Goal: Task Accomplishment & Management: Use online tool/utility

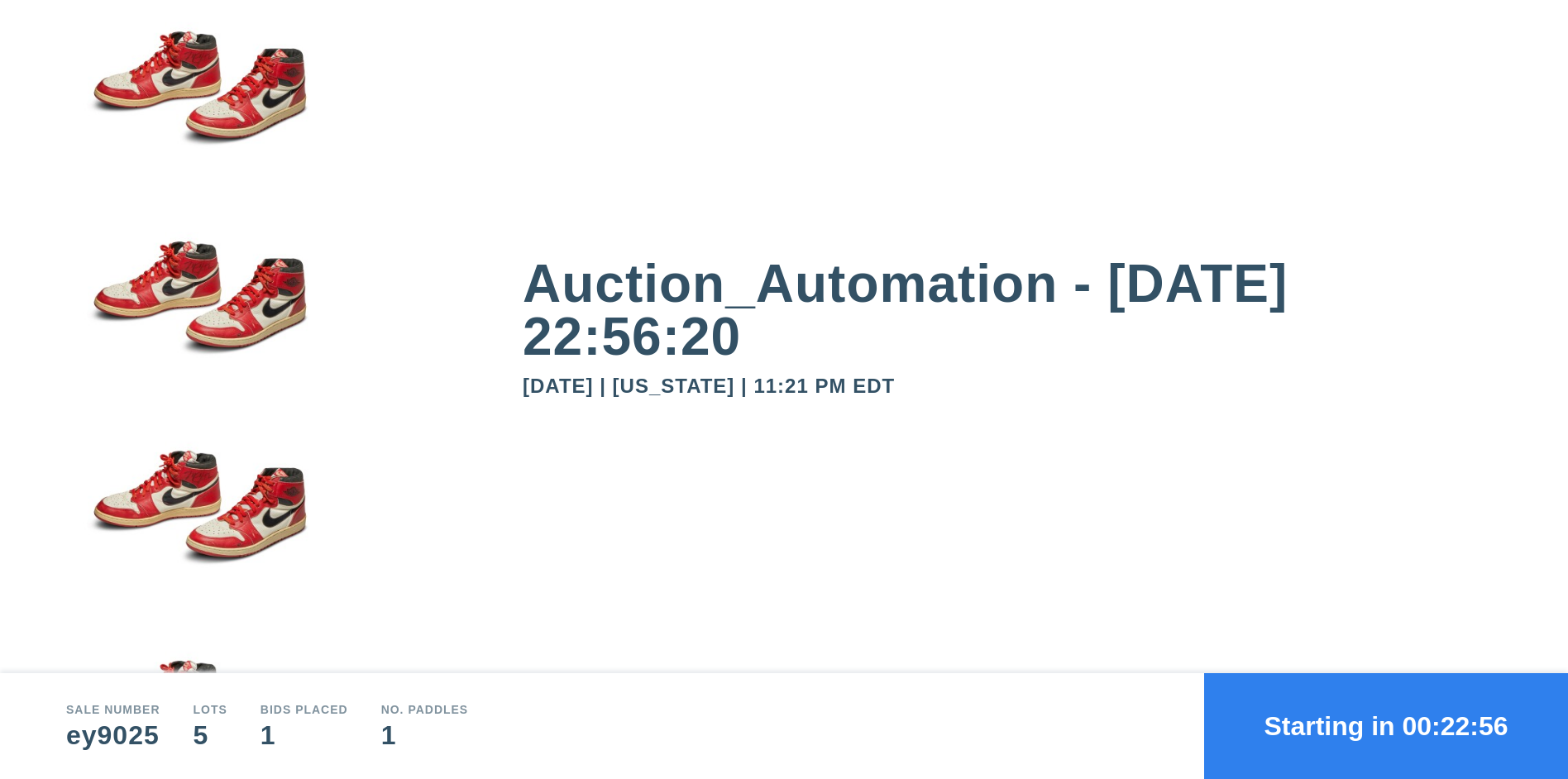
click at [1385, 726] on button "Starting in 00:22:56" at bounding box center [1385, 726] width 364 height 106
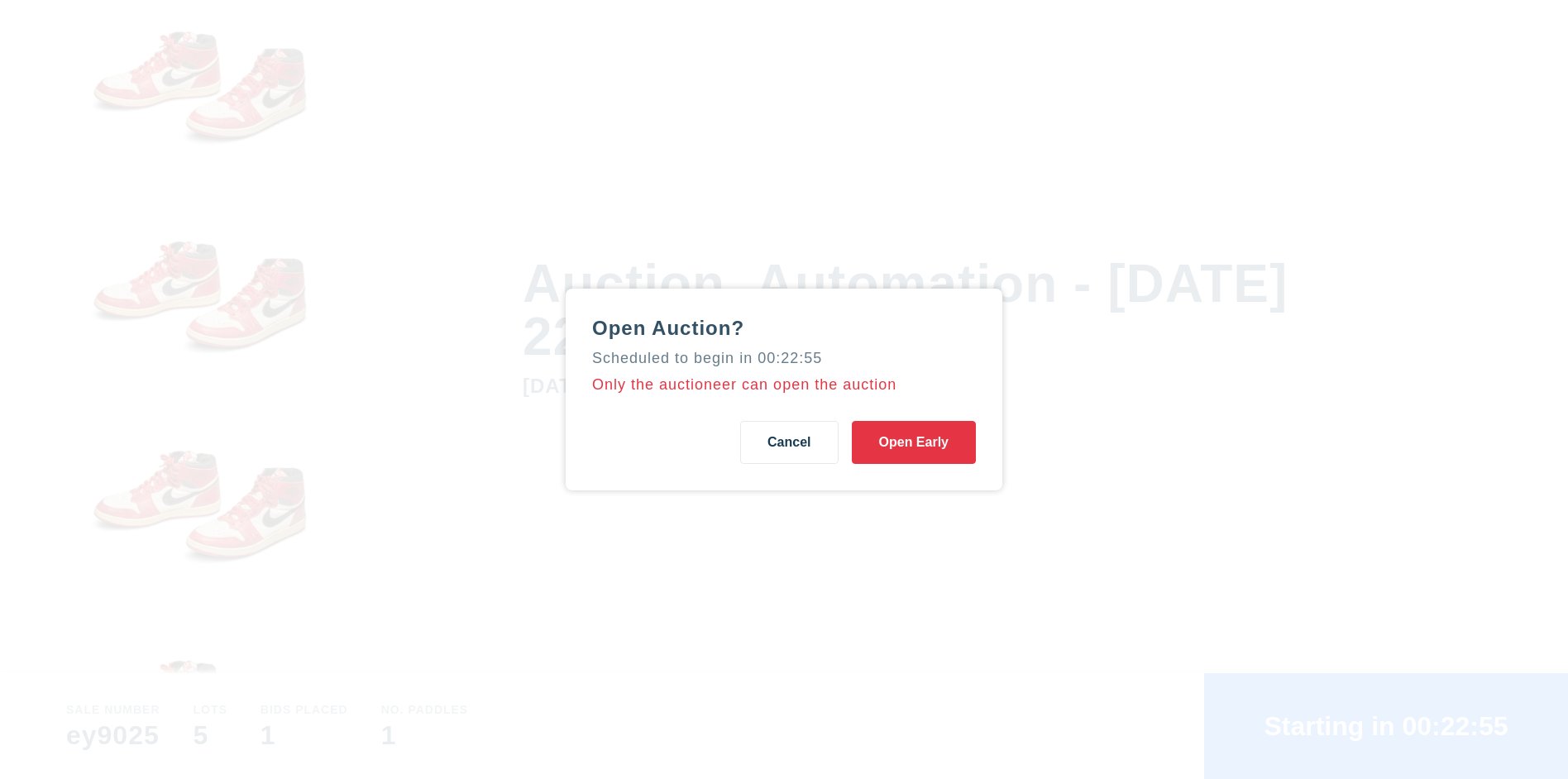
click at [913, 442] on button "Open Early" at bounding box center [913, 442] width 124 height 43
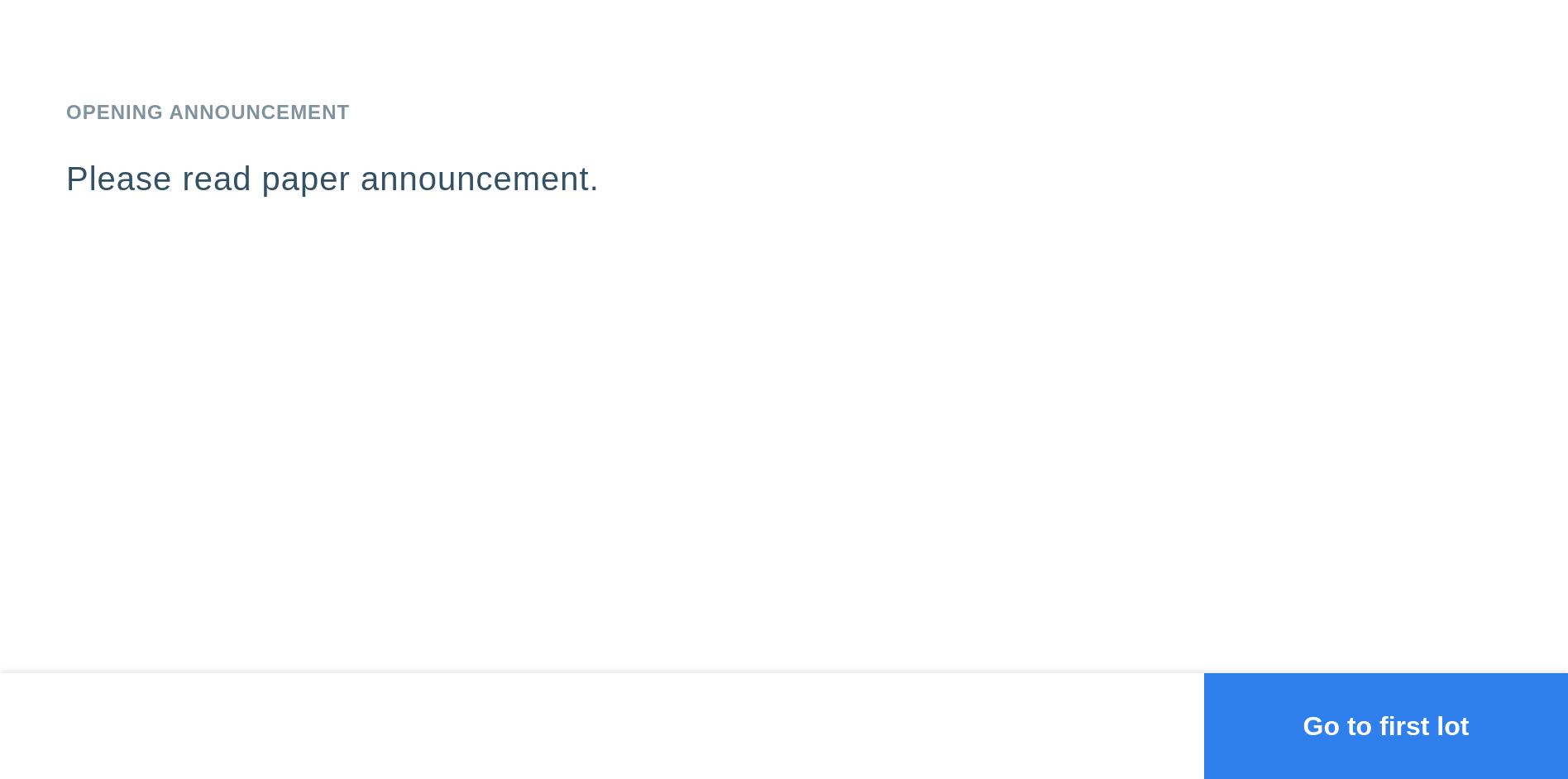
click at [1385, 726] on button "Go to first lot" at bounding box center [1385, 726] width 364 height 106
